Goal: Navigation & Orientation: Find specific page/section

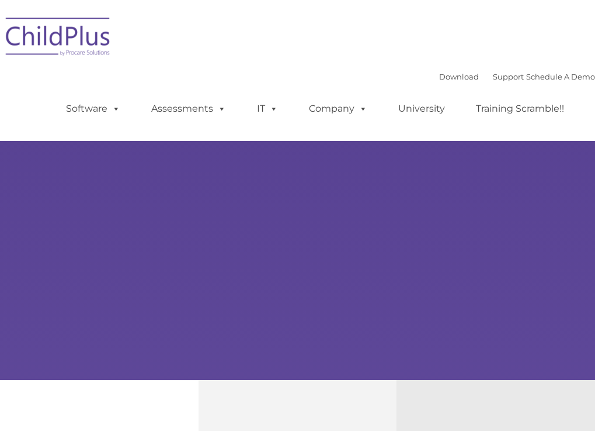
type input ""
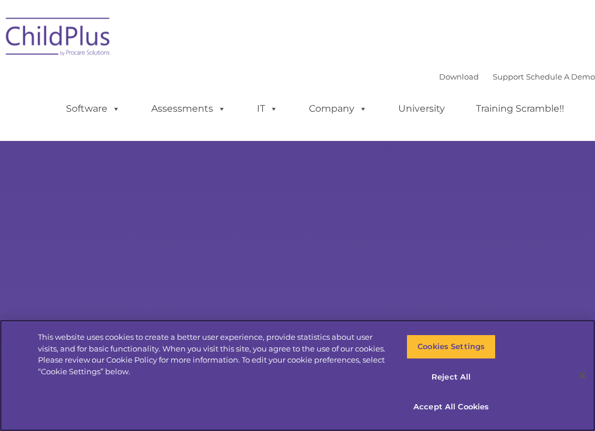
select select "MEDIUM"
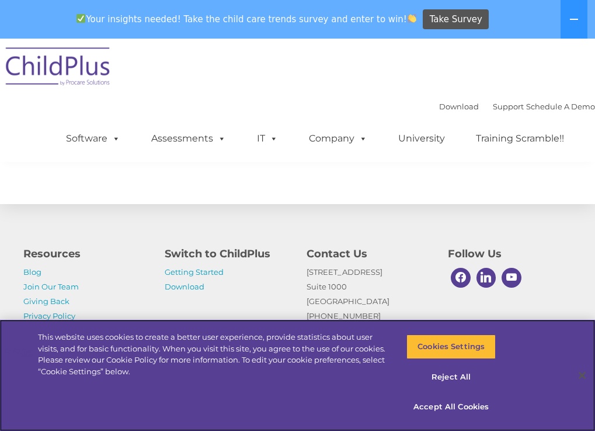
scroll to position [1450, 0]
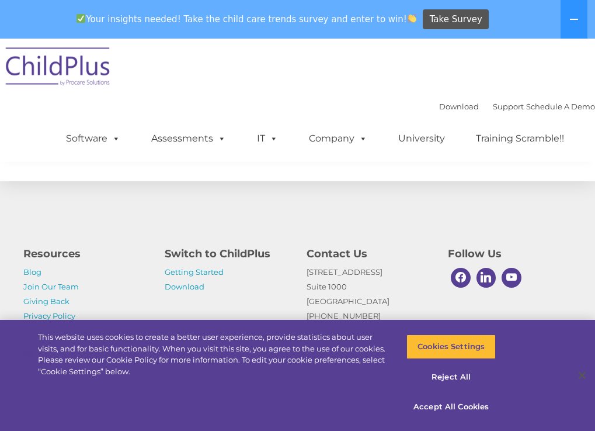
click at [562, 152] on ul "Software ChildPlus: The original and most widely-used Head Start data managemen…" at bounding box center [319, 138] width 553 height 47
click at [453, 406] on button "Accept All Cookies" at bounding box center [451, 406] width 89 height 25
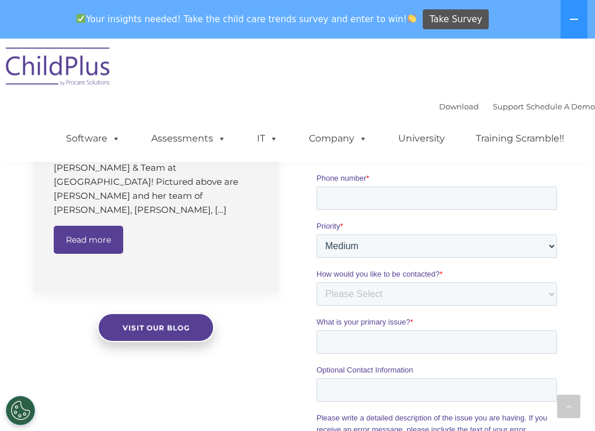
scroll to position [989, 0]
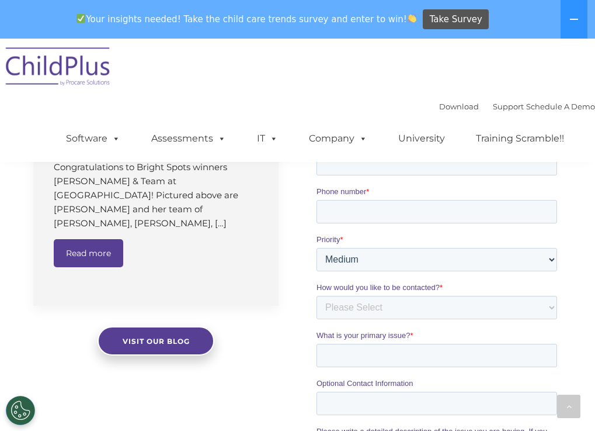
drag, startPoint x: 602, startPoint y: 355, endPoint x: 38, endPoint y: 234, distance: 577.3
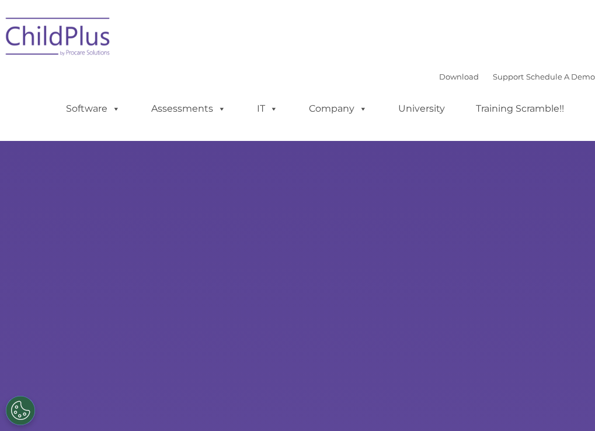
select select "MEDIUM"
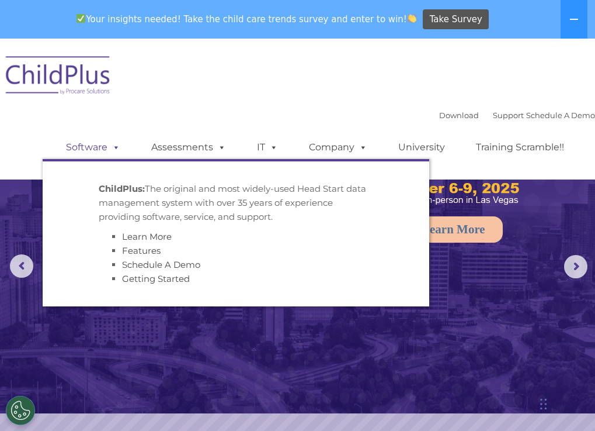
click at [80, 145] on link "Software" at bounding box center [93, 147] width 78 height 23
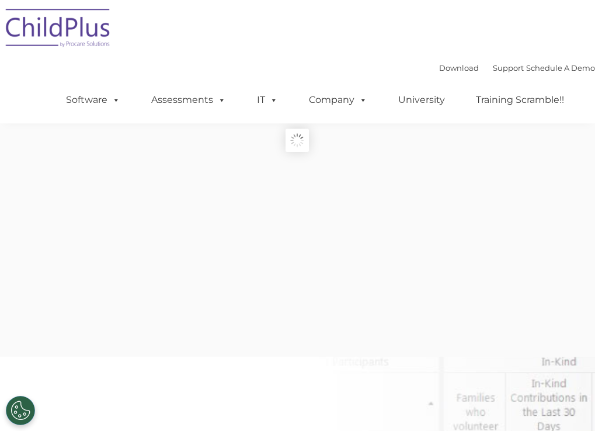
type input ""
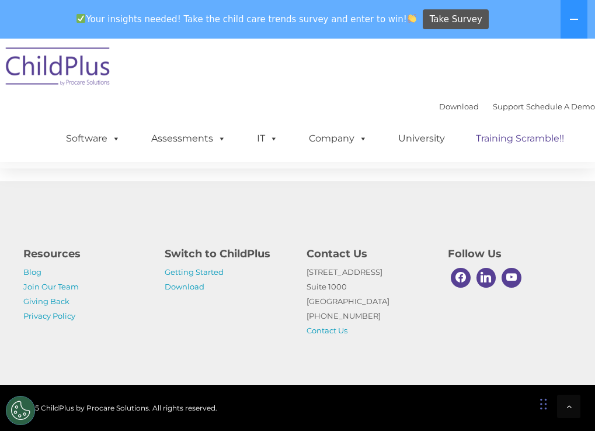
scroll to position [3070, 0]
click at [184, 284] on link "Download" at bounding box center [185, 286] width 40 height 9
